Goal: Task Accomplishment & Management: Manage account settings

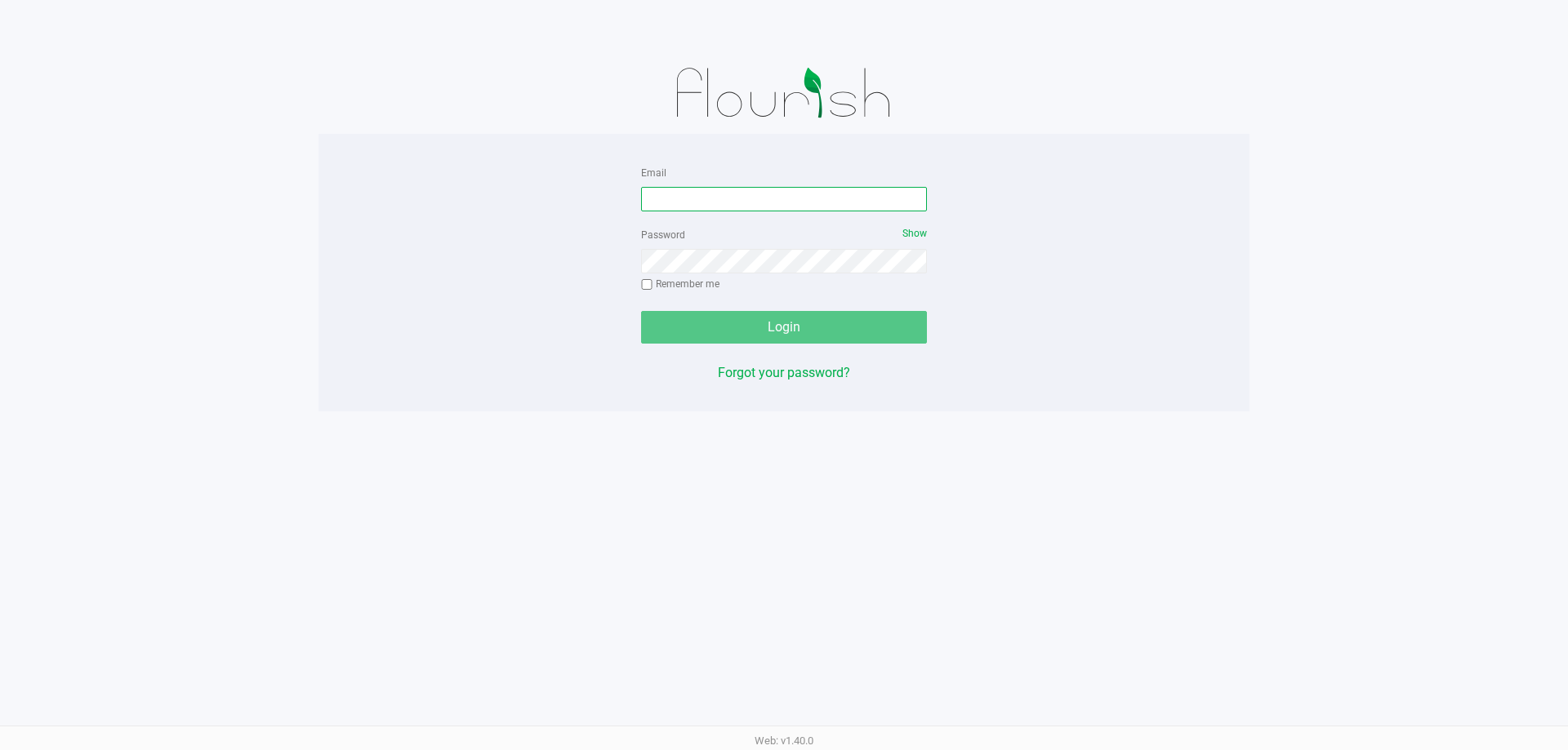
click at [651, 199] on input "Email" at bounding box center [784, 199] width 286 height 25
click at [768, 209] on input "Email" at bounding box center [784, 199] width 286 height 25
type input "[EMAIL_ADDRESS][DOMAIN_NAME]"
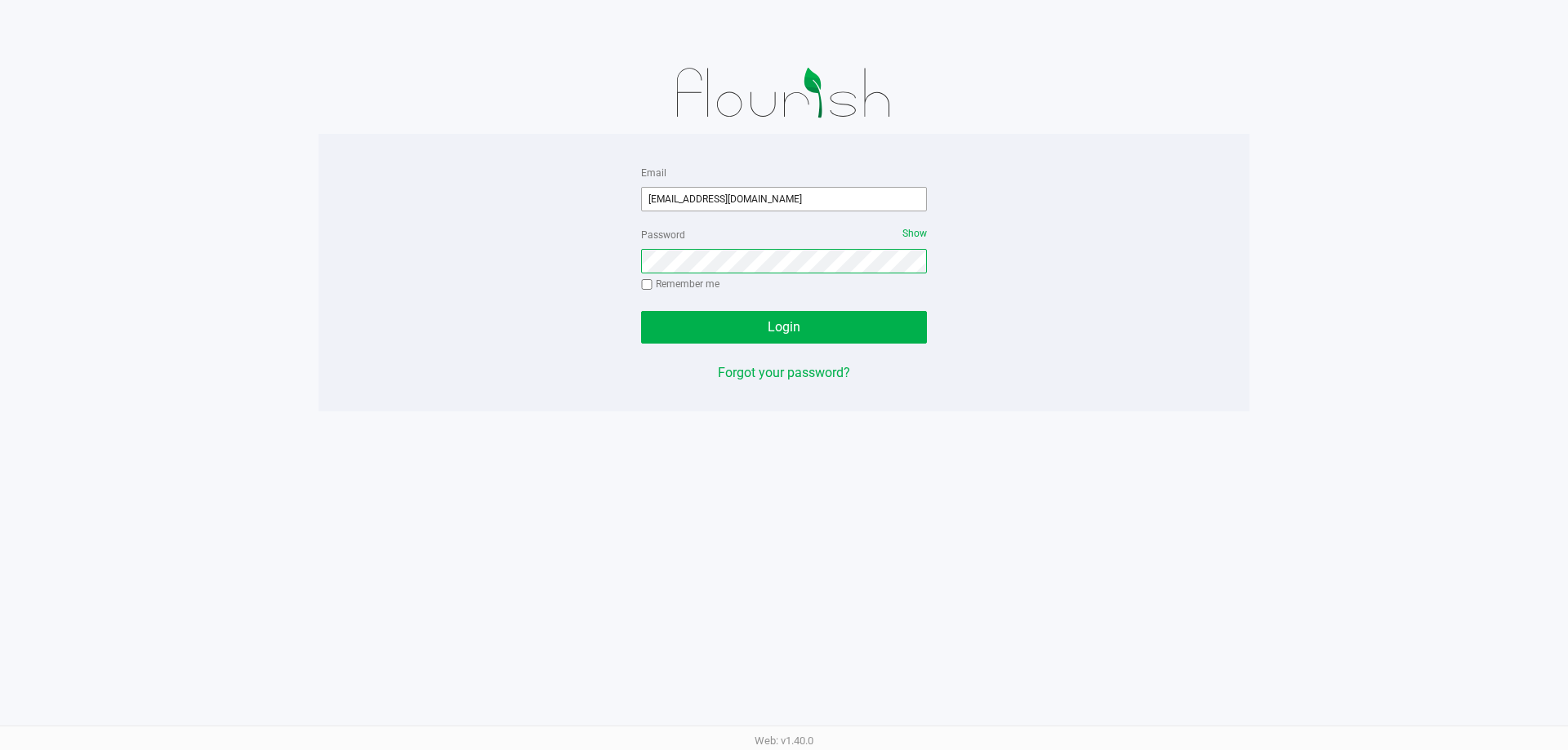
click at [641, 311] on button "Login" at bounding box center [784, 327] width 286 height 32
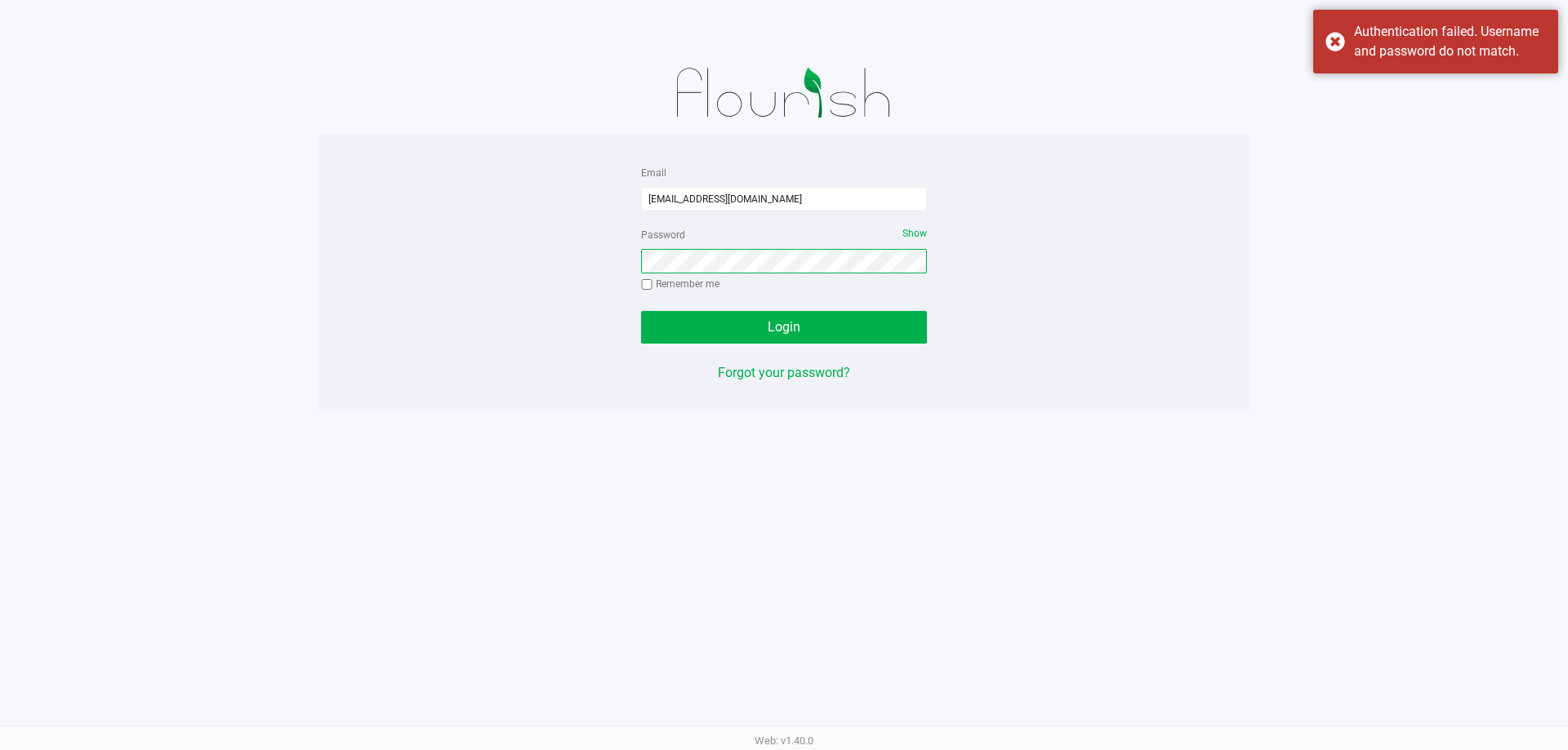
click at [641, 311] on button "Login" at bounding box center [784, 327] width 286 height 32
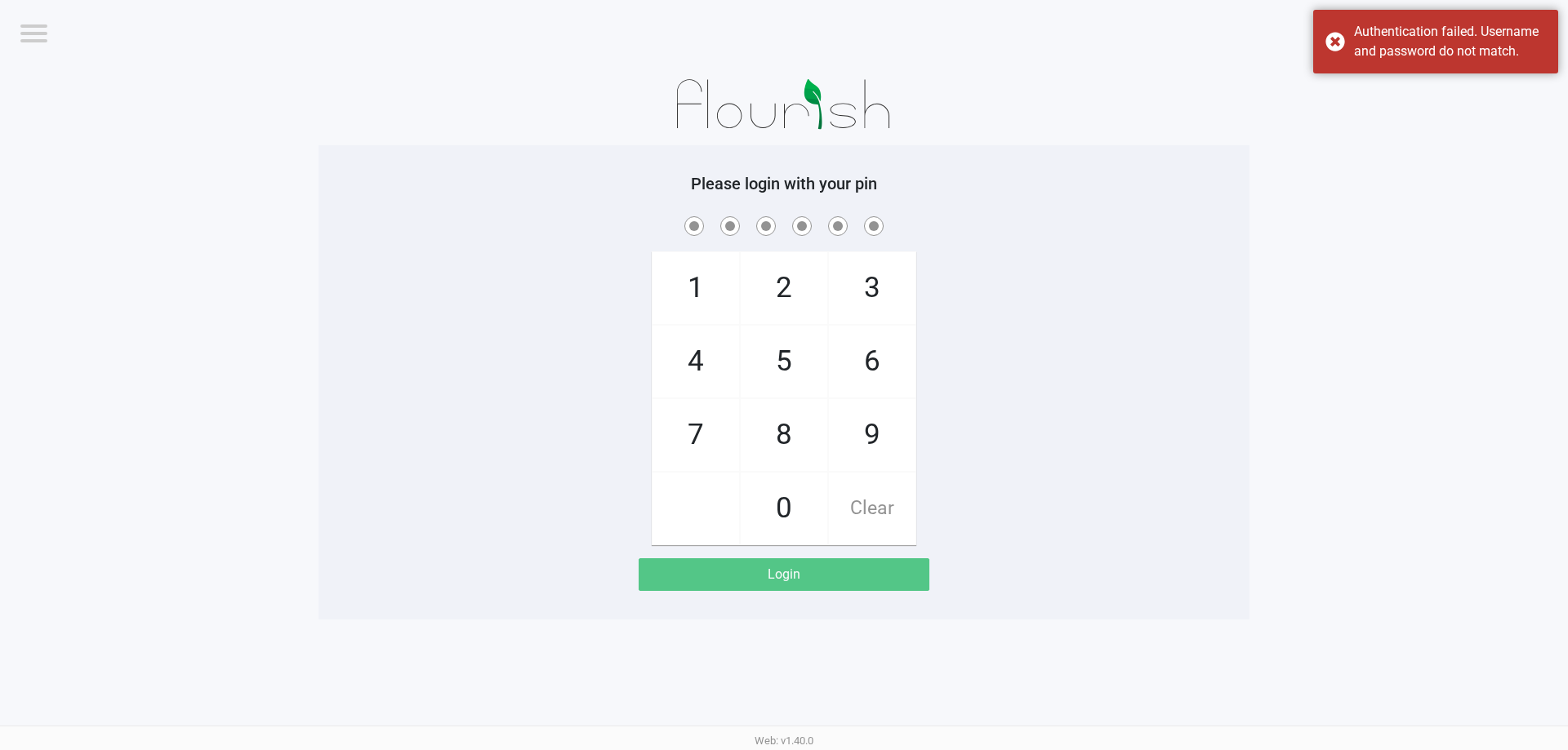
click at [1252, 305] on app-pos-login-wrapper "Logout Jax Atlantic WC Please login with your pin 1 4 7 2 5 8 0 3 6 9 Clear Log…" at bounding box center [784, 310] width 1568 height 619
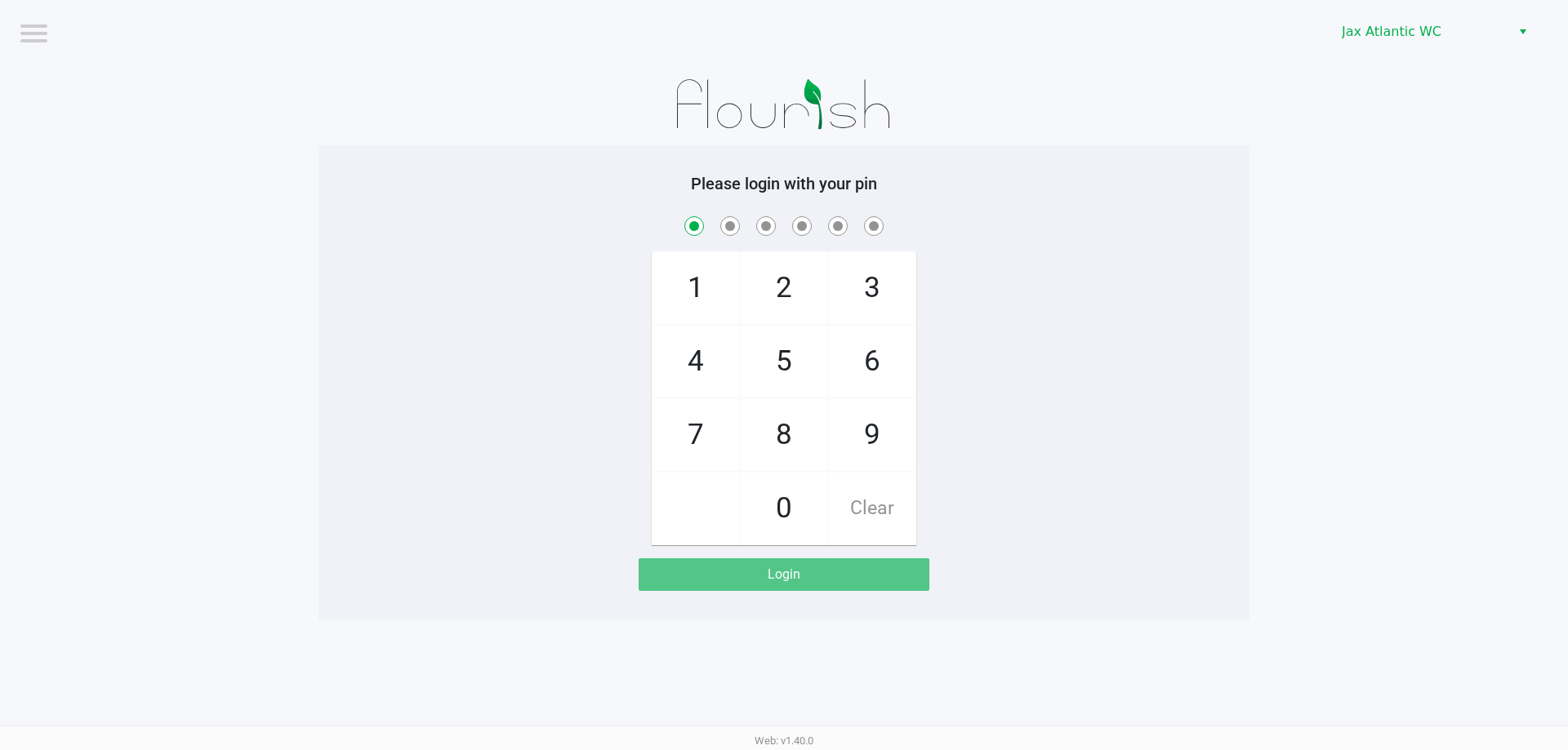
checkbox input "true"
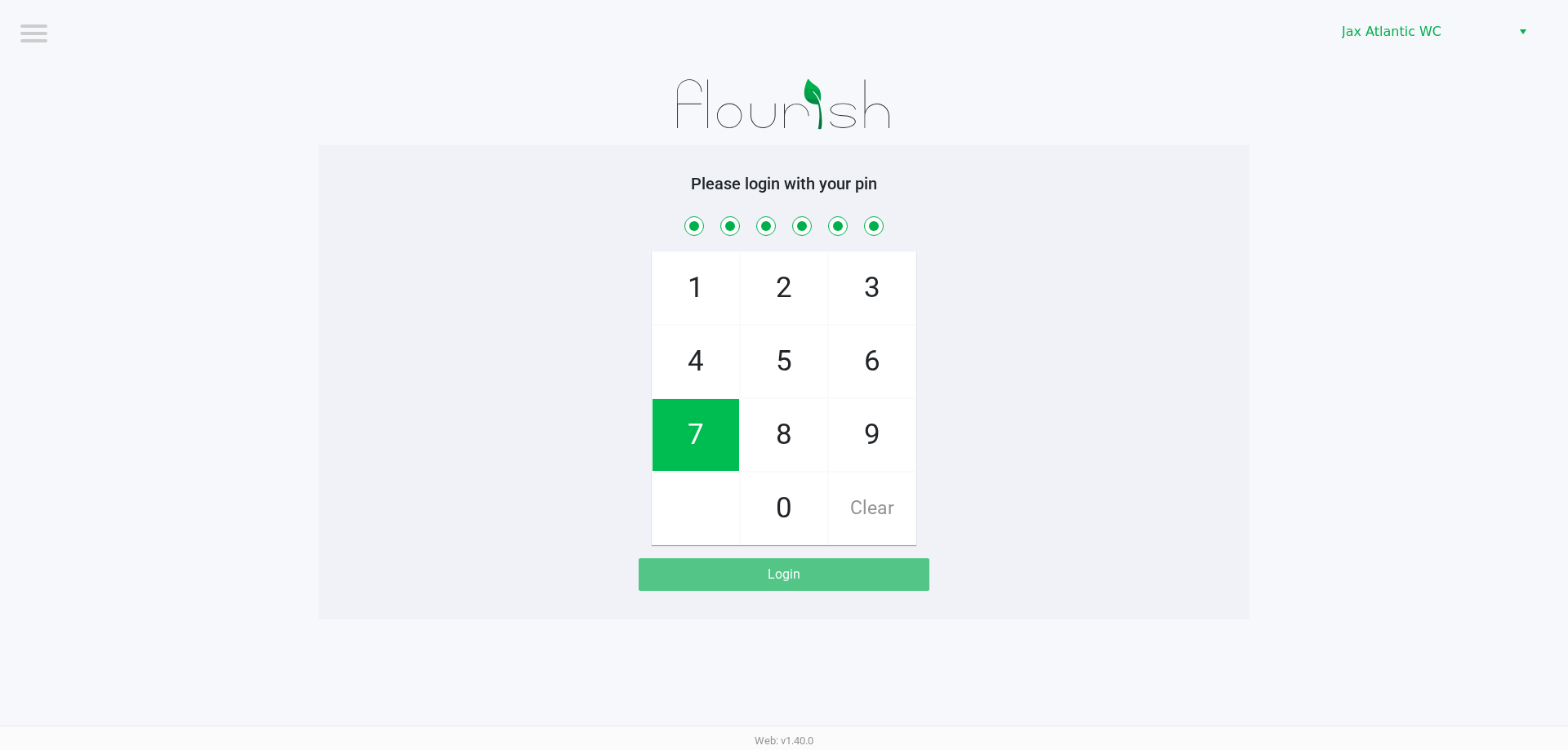
checkbox input "true"
